Goal: Task Accomplishment & Management: Use online tool/utility

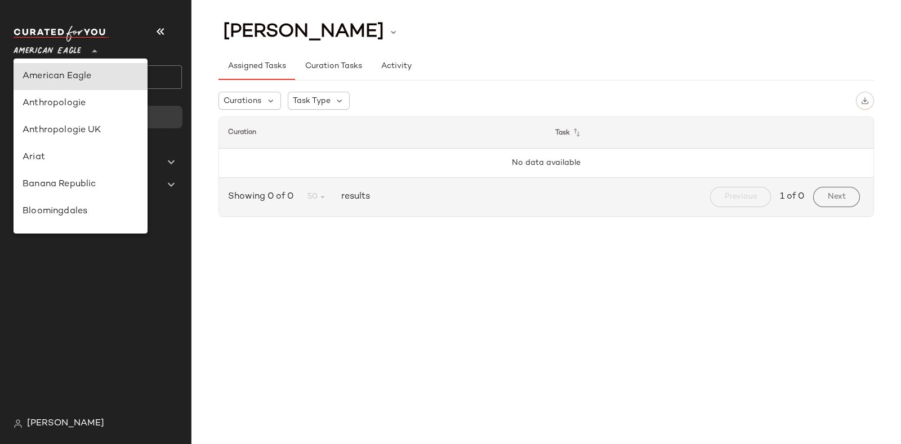
click at [80, 44] on span "American Eagle" at bounding box center [48, 48] width 68 height 20
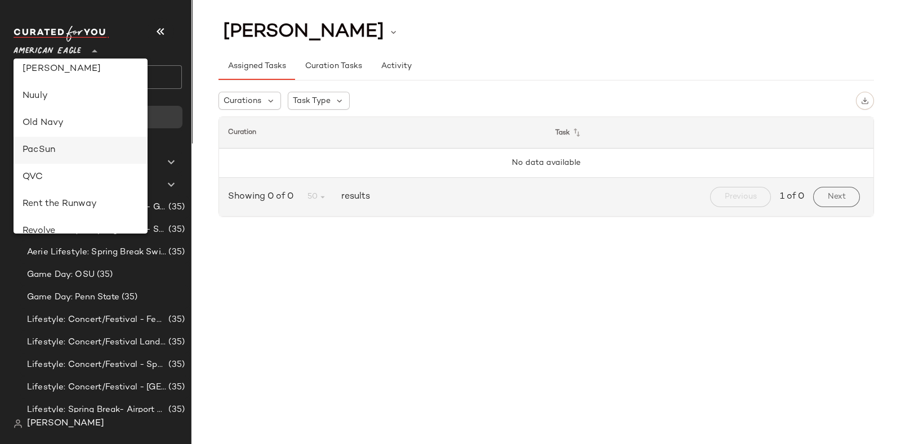
scroll to position [457, 0]
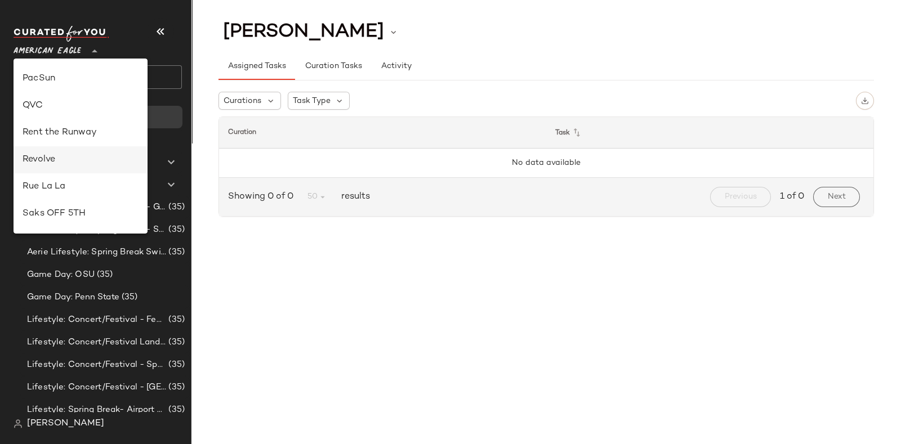
click at [63, 153] on div "Revolve" at bounding box center [81, 160] width 116 height 14
type input "**"
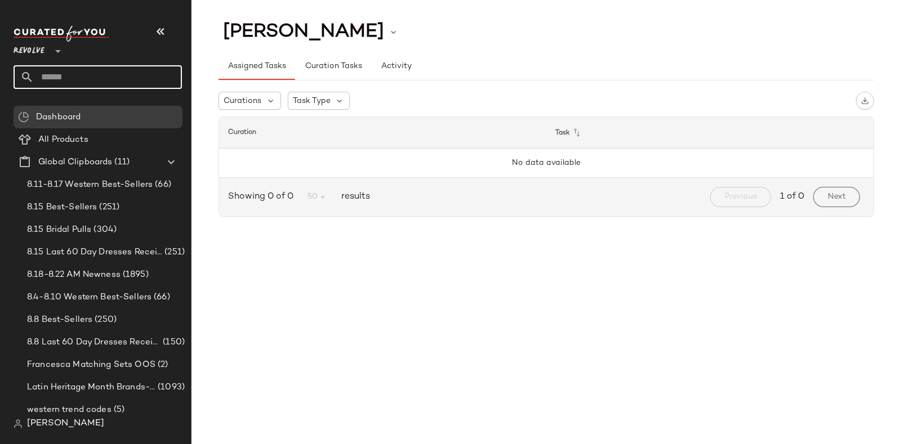
click at [120, 70] on input "text" at bounding box center [108, 77] width 148 height 24
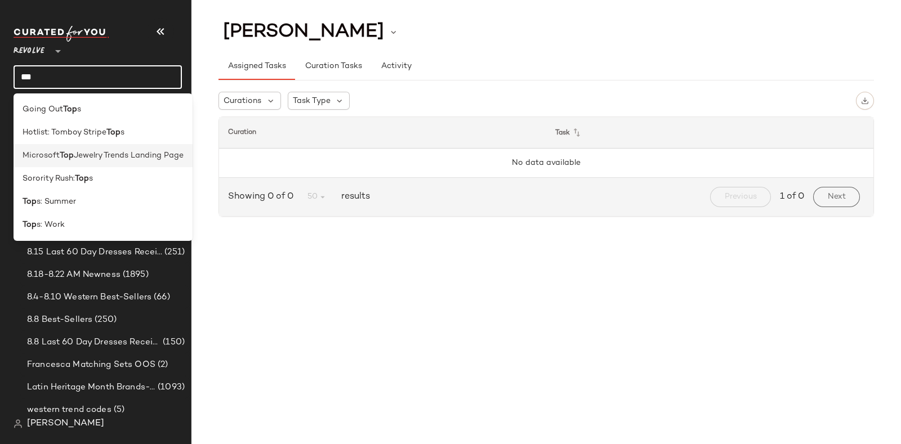
type input "***"
click at [129, 159] on span "Jewelry Trends Landing Page" at bounding box center [129, 156] width 110 height 12
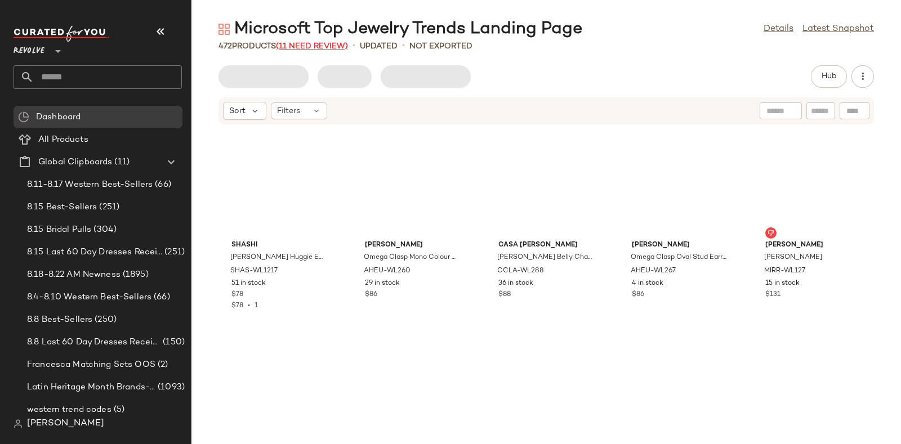
click at [310, 43] on span "(11 Need Review)" at bounding box center [312, 46] width 72 height 8
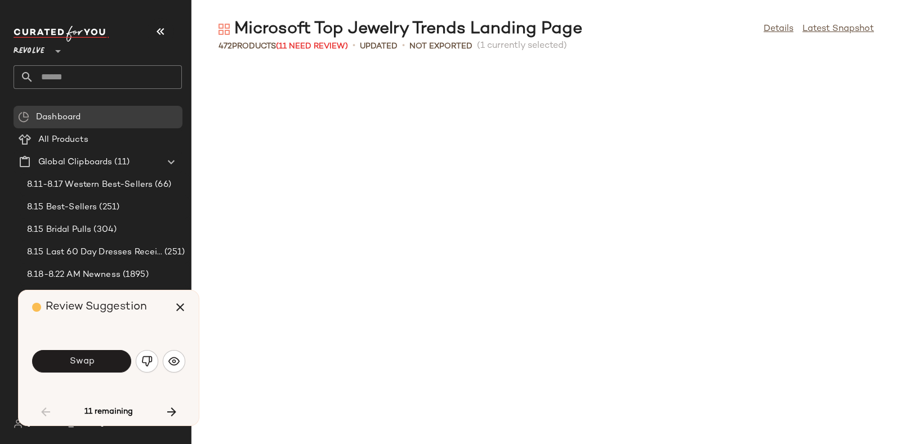
scroll to position [628, 0]
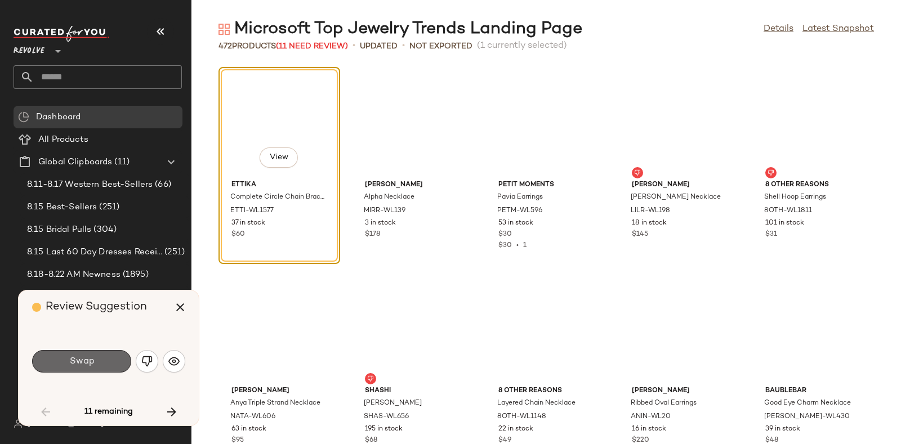
click at [105, 360] on button "Swap" at bounding box center [81, 361] width 99 height 23
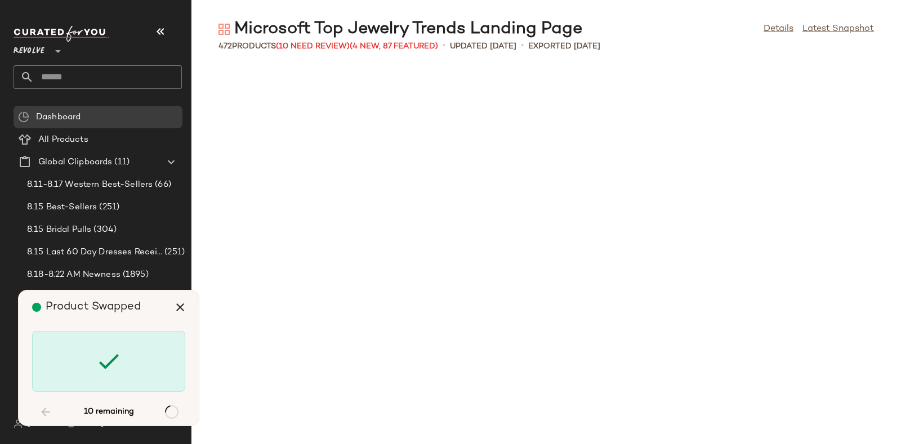
scroll to position [2472, 0]
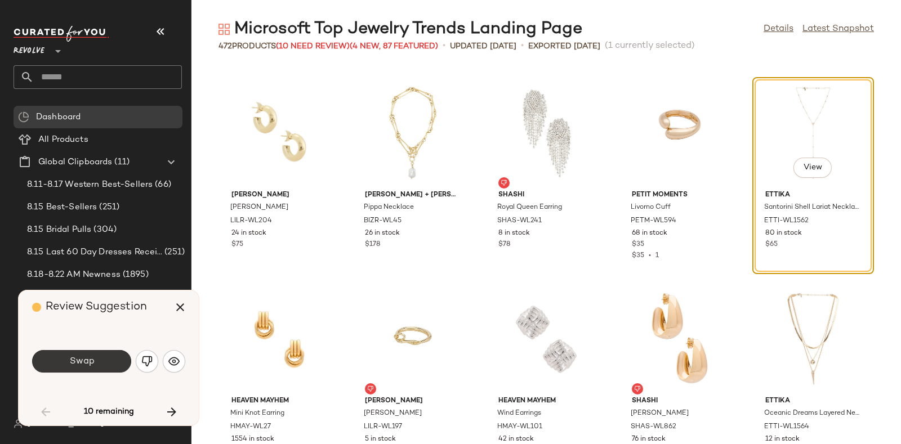
click at [65, 365] on button "Swap" at bounding box center [81, 361] width 99 height 23
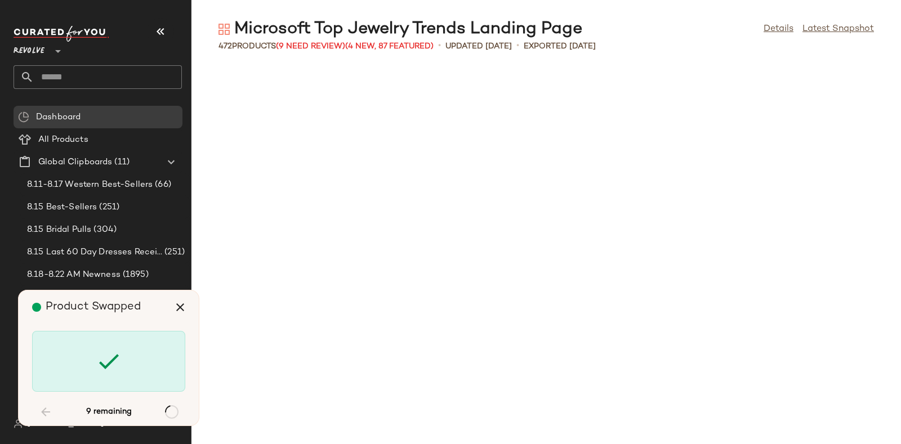
scroll to position [4533, 0]
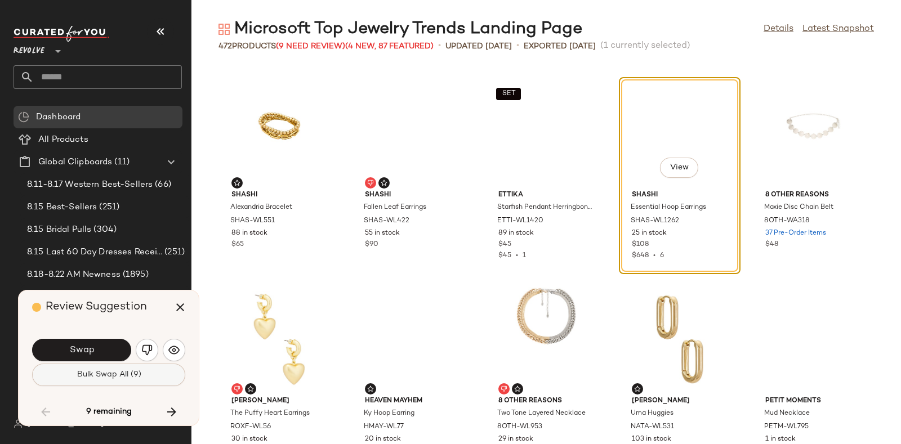
click at [109, 369] on button "Bulk Swap All (9)" at bounding box center [108, 375] width 153 height 23
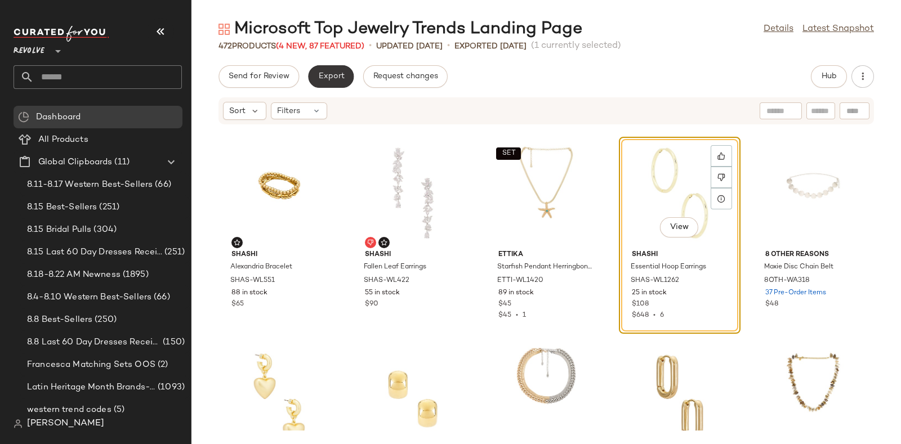
click at [320, 73] on span "Export" at bounding box center [331, 76] width 26 height 9
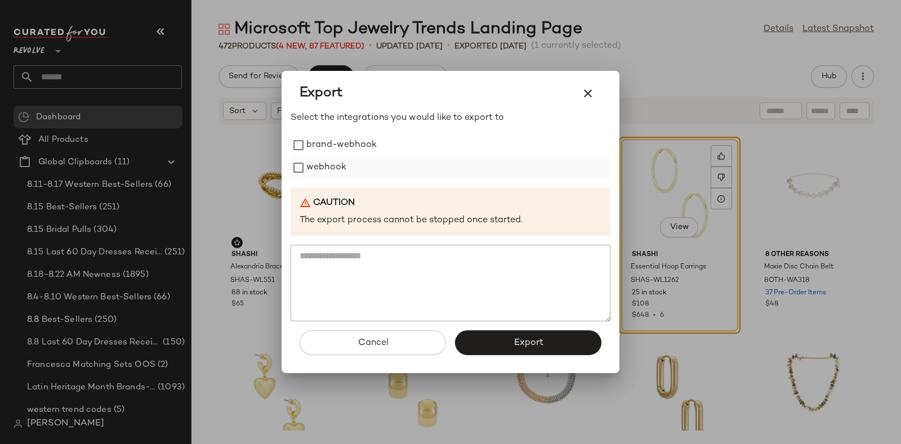
click at [329, 159] on label "webhook" at bounding box center [326, 168] width 40 height 23
click at [512, 350] on button "Export" at bounding box center [528, 342] width 146 height 25
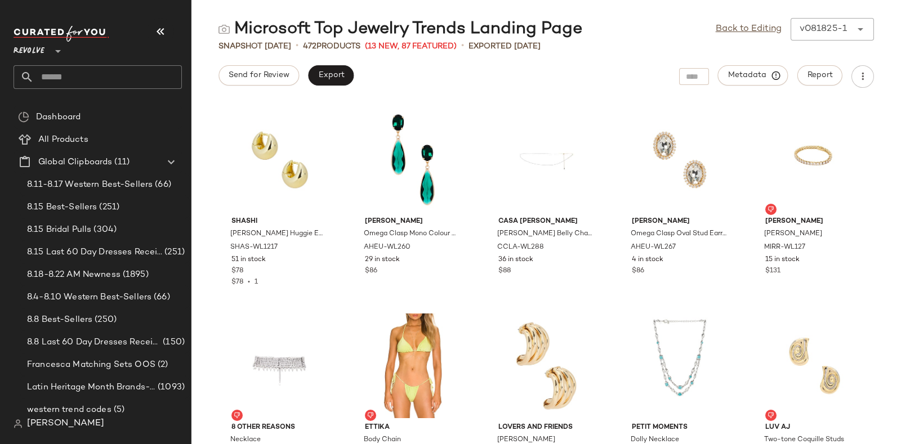
click at [97, 69] on input "text" at bounding box center [108, 77] width 148 height 24
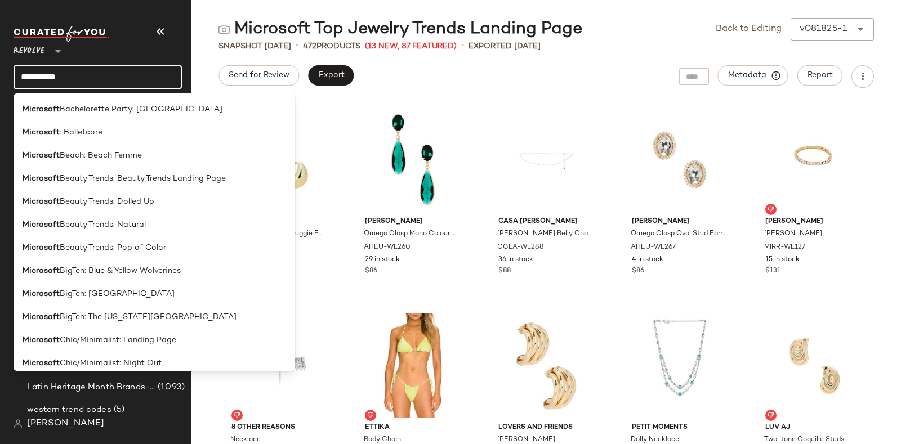
click at [97, 69] on input "*********" at bounding box center [98, 77] width 168 height 24
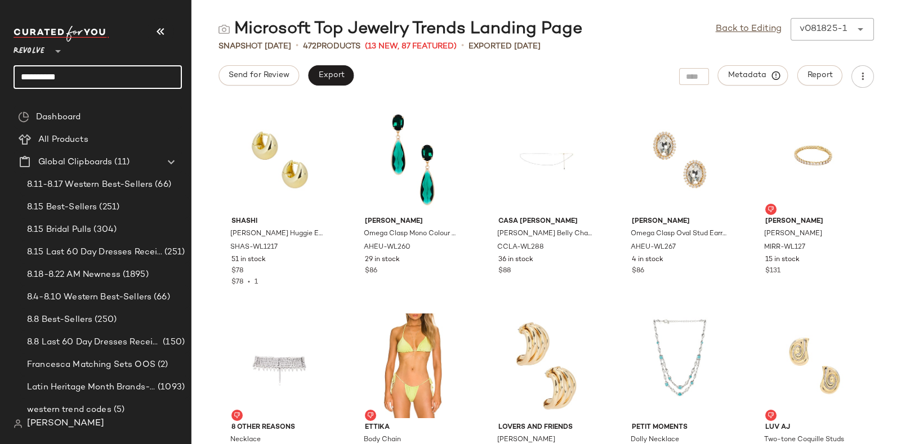
type input "*********"
click at [113, 73] on input "*********" at bounding box center [98, 77] width 168 height 24
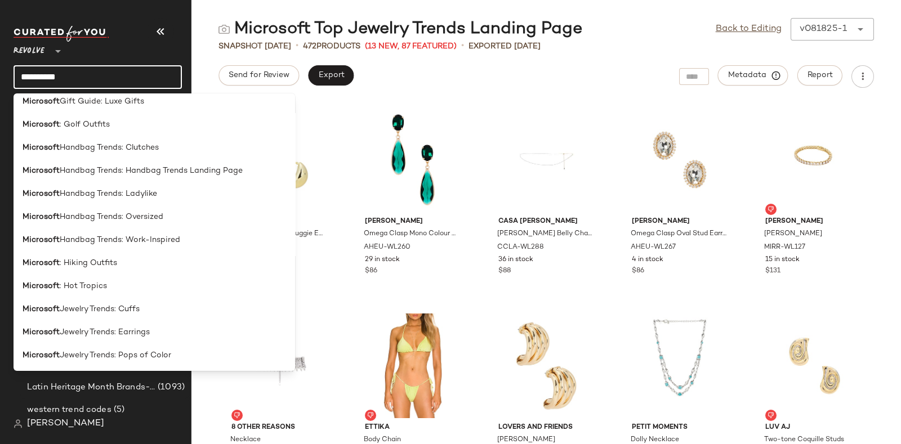
scroll to position [839, 0]
click at [128, 171] on span "Handbag Trends: Handbag Trends Landing Page" at bounding box center [151, 170] width 183 height 12
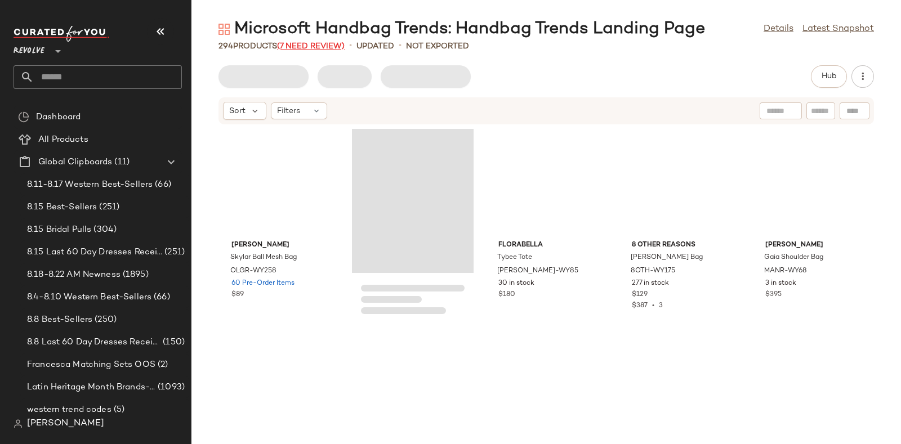
click at [313, 44] on span "(7 Need Review)" at bounding box center [311, 46] width 68 height 8
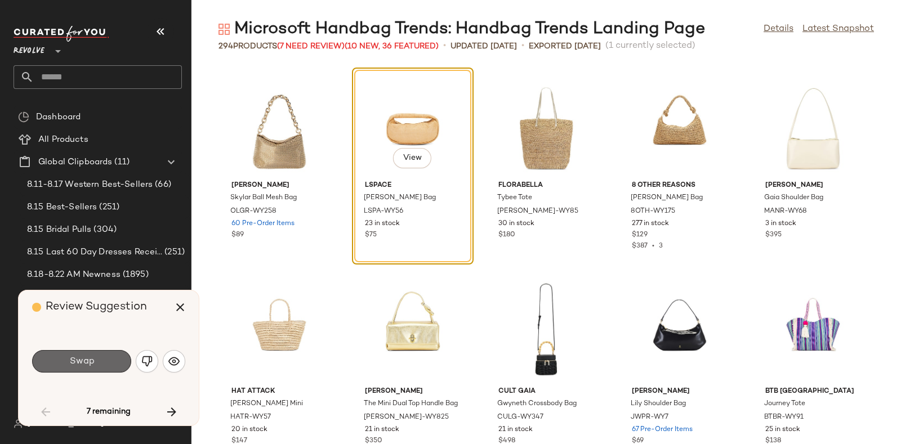
click at [96, 361] on button "Swap" at bounding box center [81, 361] width 99 height 23
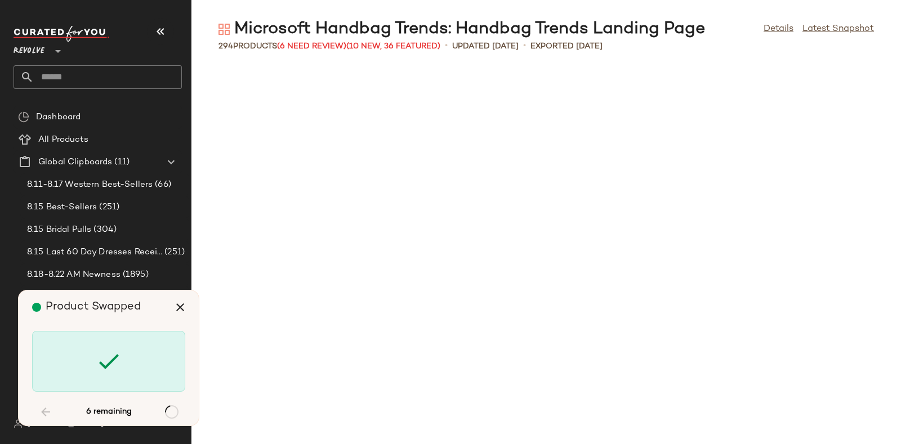
scroll to position [1030, 0]
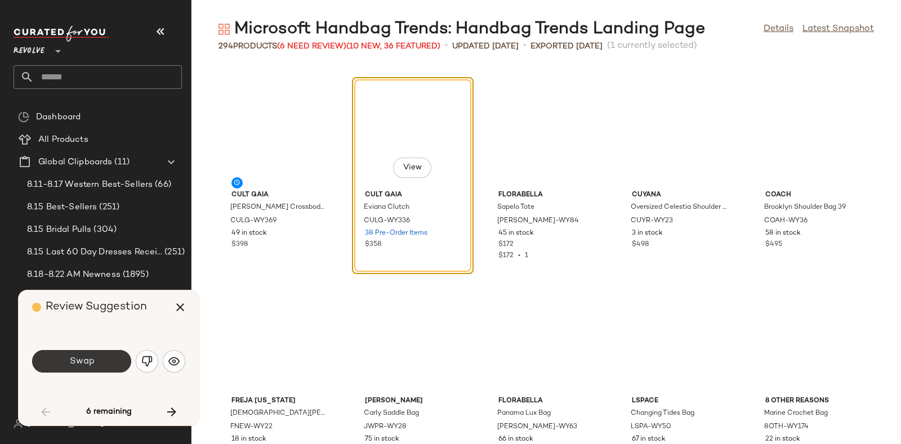
click at [83, 359] on span "Swap" at bounding box center [81, 361] width 25 height 11
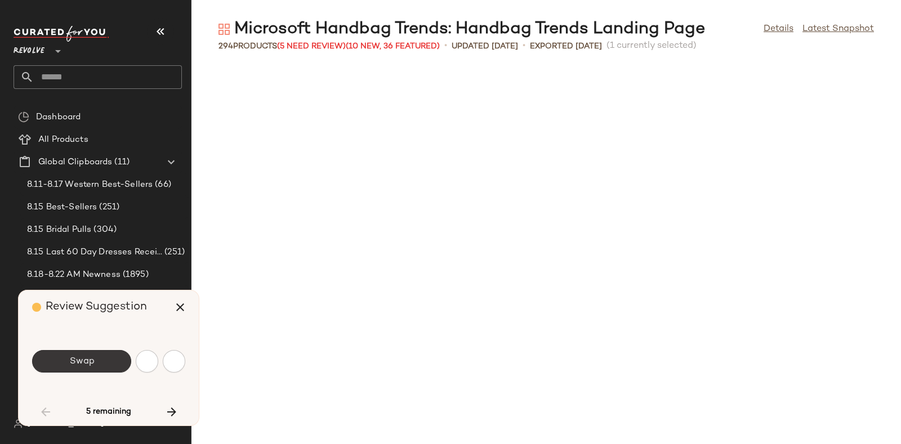
scroll to position [1442, 0]
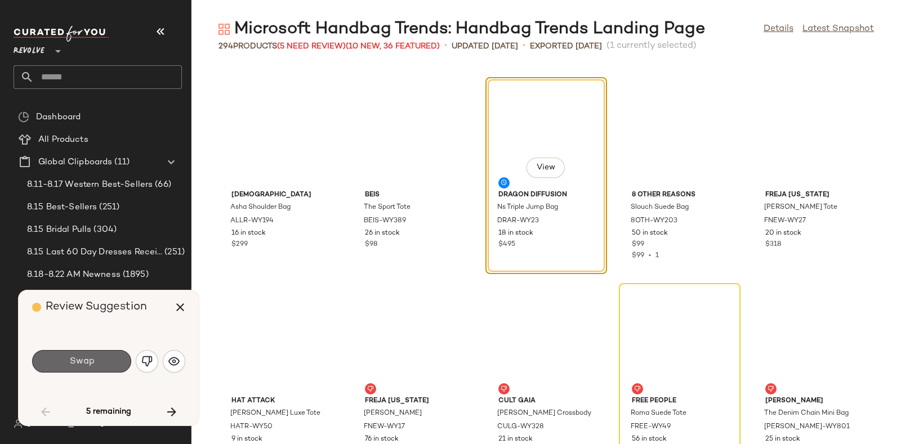
click at [88, 360] on span "Swap" at bounding box center [81, 361] width 25 height 11
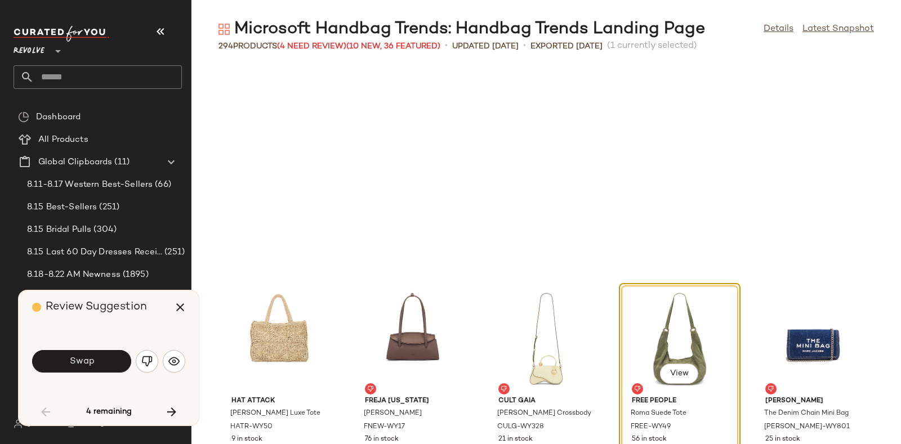
scroll to position [1648, 0]
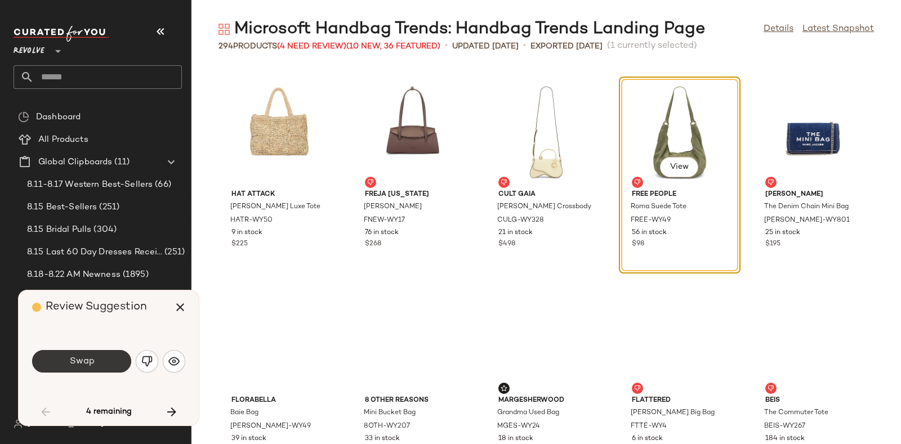
click at [88, 360] on span "Swap" at bounding box center [81, 361] width 25 height 11
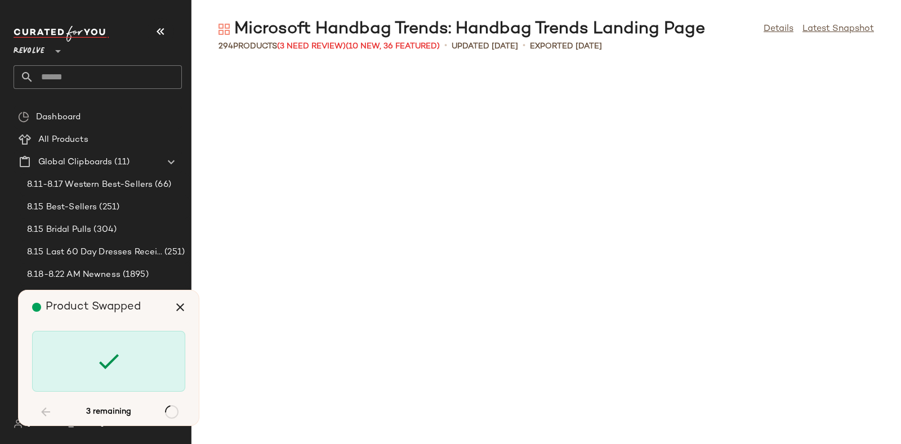
scroll to position [7211, 0]
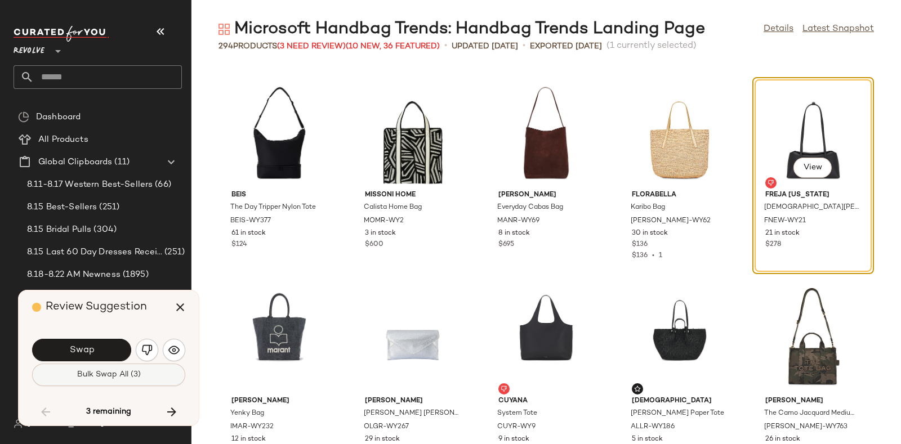
click at [99, 376] on span "Bulk Swap All (3)" at bounding box center [109, 374] width 64 height 9
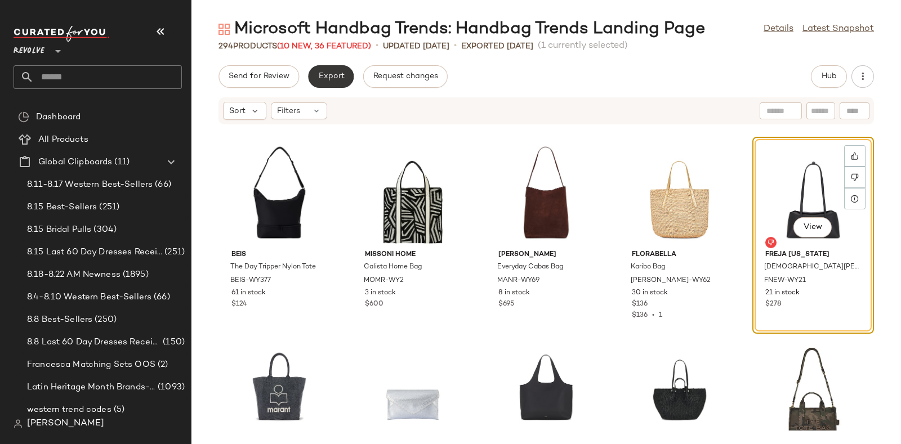
click at [328, 72] on span "Export" at bounding box center [331, 76] width 26 height 9
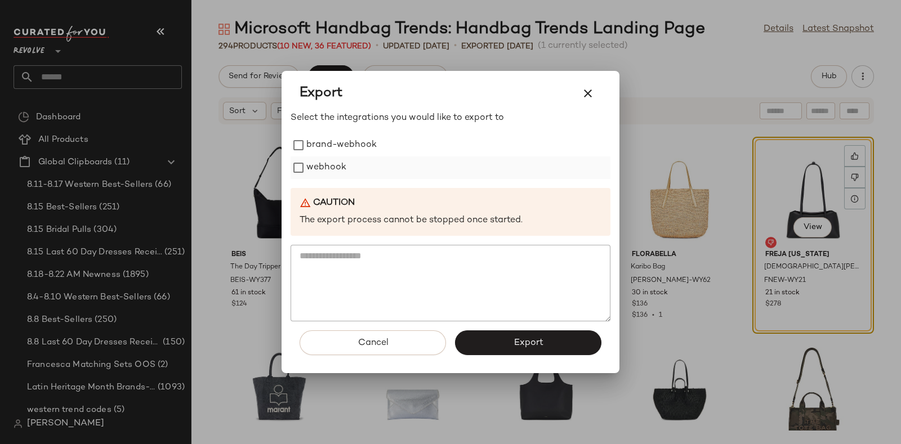
click at [333, 165] on label "webhook" at bounding box center [326, 168] width 40 height 23
click at [499, 342] on button "Export" at bounding box center [528, 342] width 146 height 25
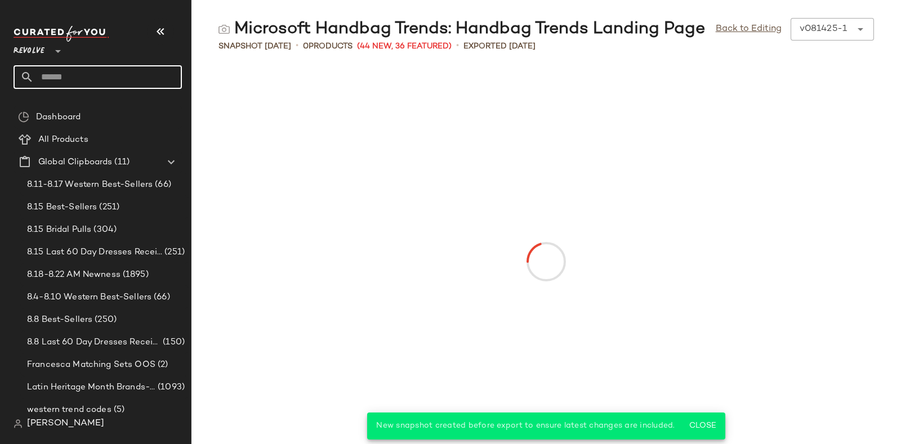
click at [123, 72] on input "text" at bounding box center [108, 77] width 148 height 24
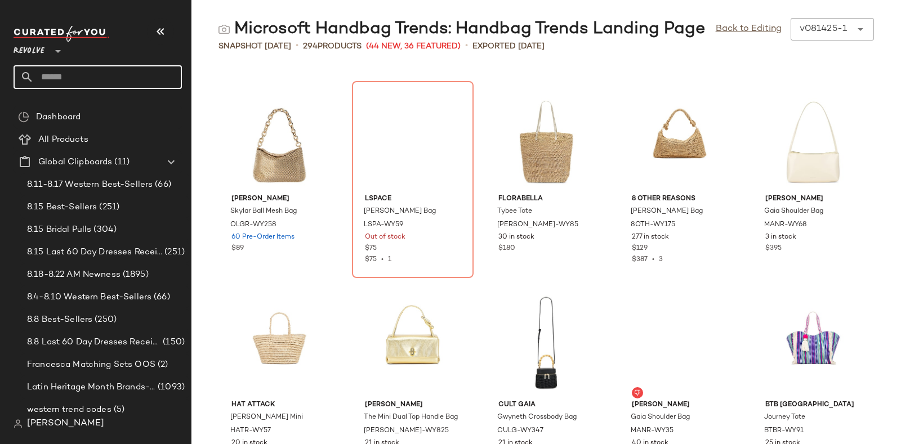
paste input "*********"
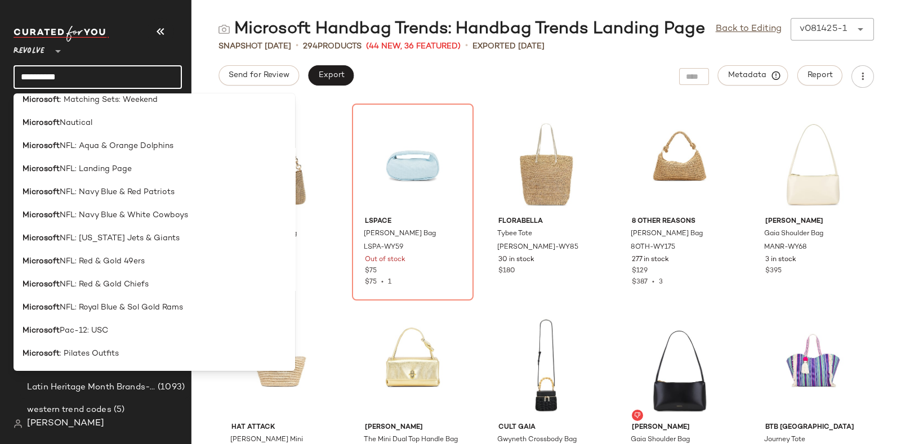
scroll to position [1231, 0]
type input "*********"
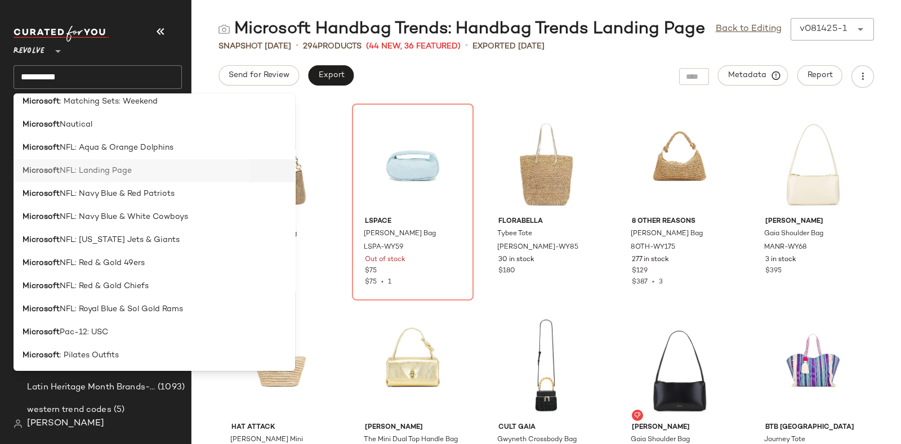
click at [135, 172] on div "Microsoft NFL: Landing Page" at bounding box center [154, 171] width 263 height 12
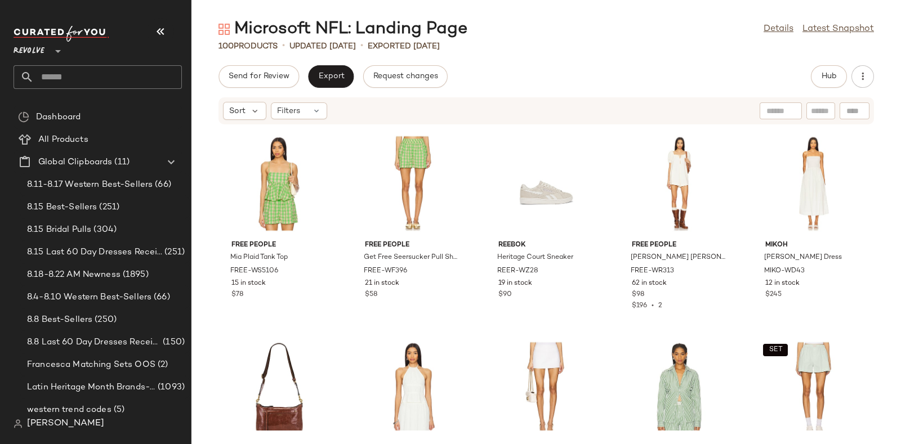
click at [136, 71] on input "text" at bounding box center [108, 77] width 148 height 24
paste input "*********"
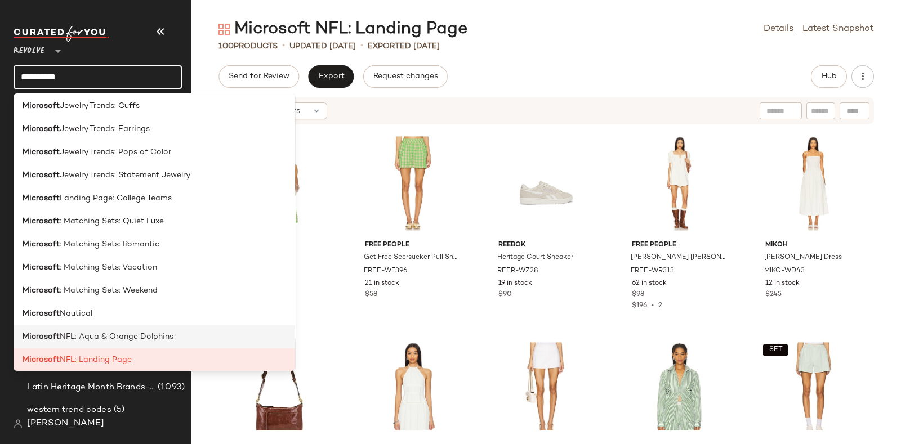
scroll to position [1044, 0]
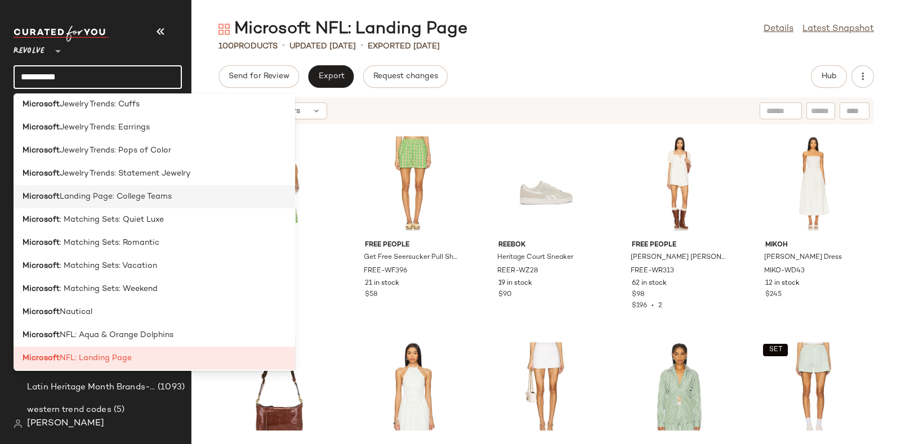
type input "*********"
click at [149, 196] on span "Landing Page: College Teams" at bounding box center [116, 197] width 112 height 12
